Goal: Find specific page/section

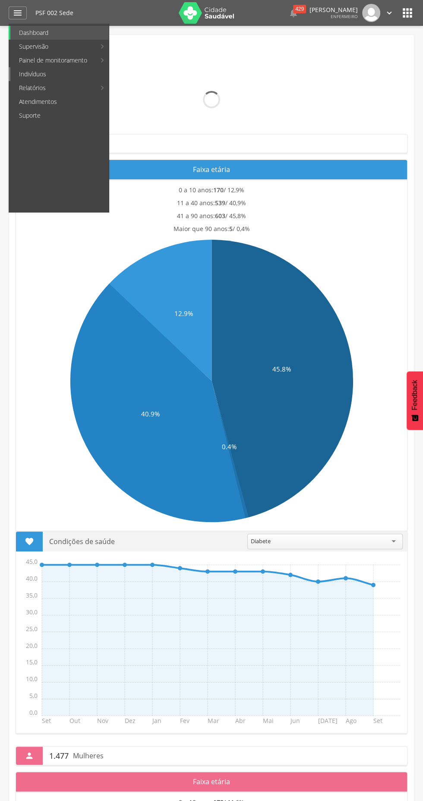
click at [28, 77] on link "Indivíduos" at bounding box center [59, 74] width 98 height 14
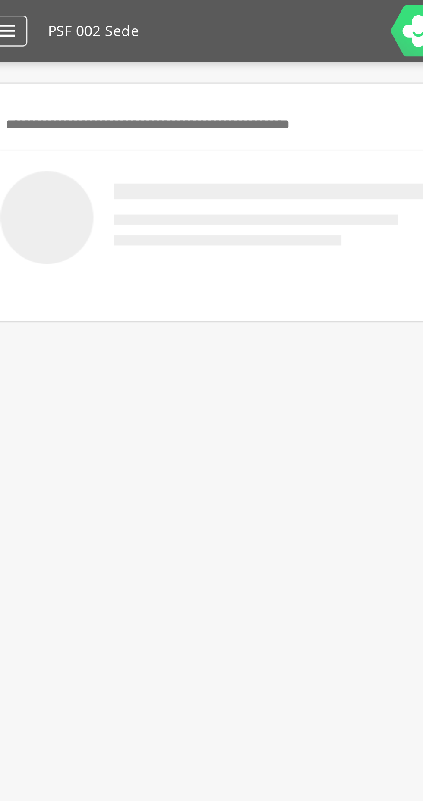
click at [26, 16] on div "" at bounding box center [18, 12] width 18 height 13
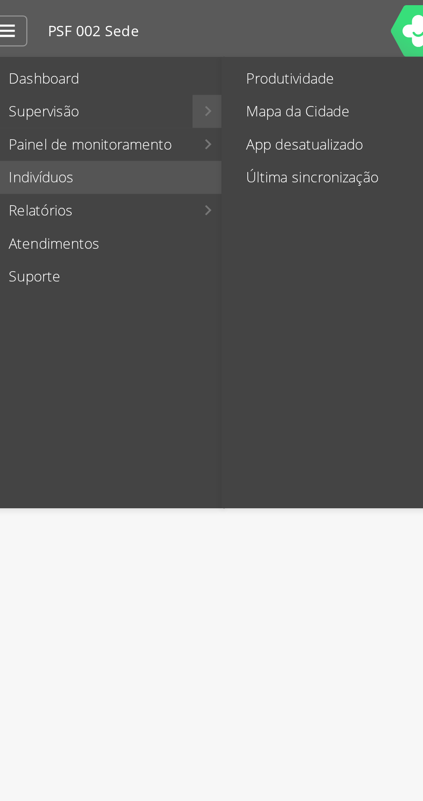
click at [28, 50] on link "Supervisão" at bounding box center [52, 47] width 85 height 14
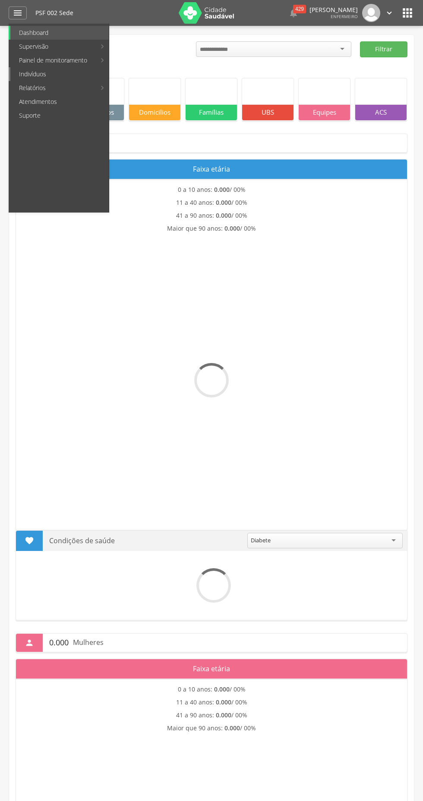
click at [30, 70] on link "Indivíduos" at bounding box center [59, 74] width 98 height 14
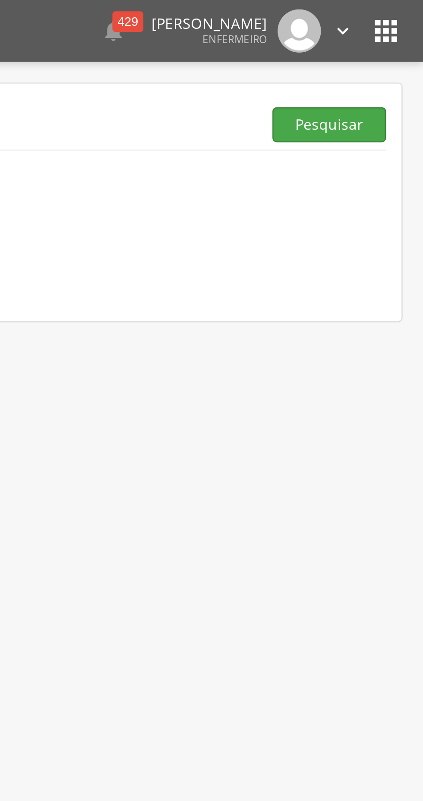
type input "**********"
click at [388, 48] on button "Pesquisar" at bounding box center [383, 52] width 47 height 15
